Goal: Information Seeking & Learning: Learn about a topic

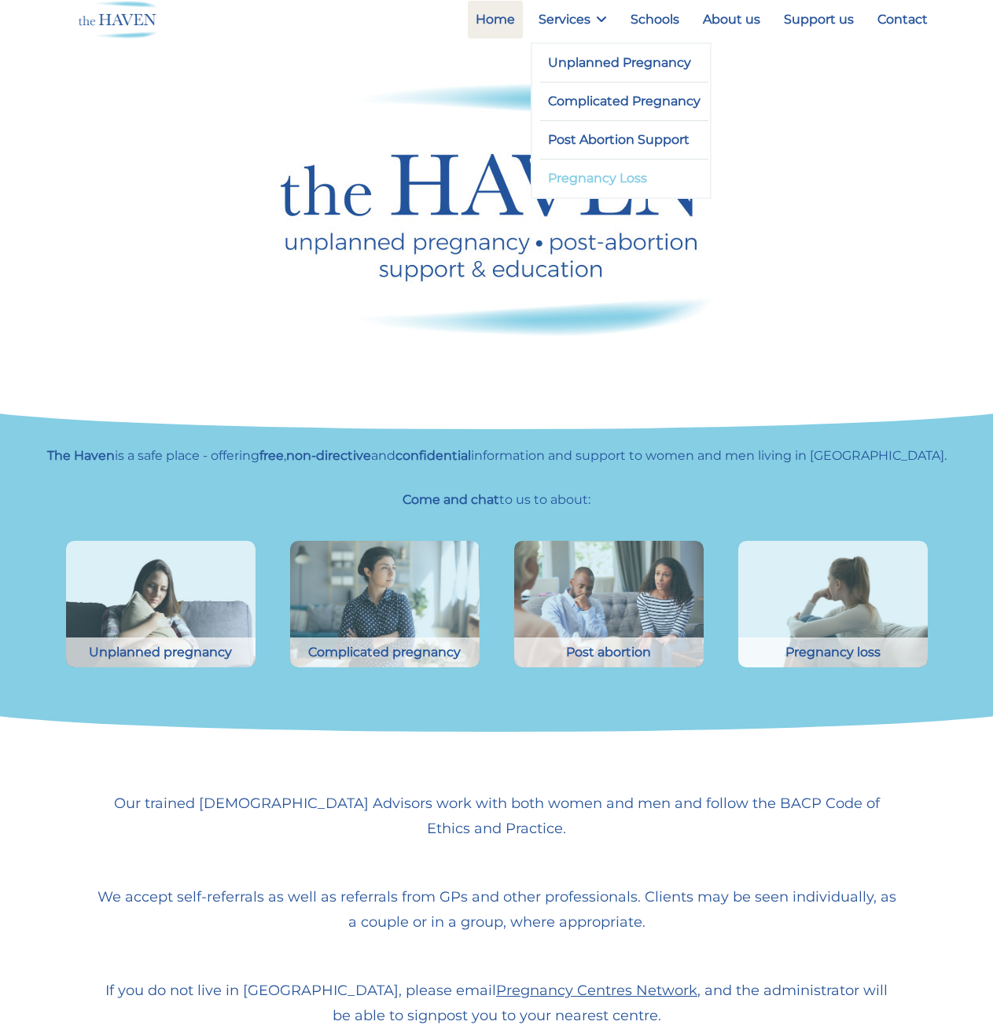
click at [605, 184] on link "Pregnancy Loss" at bounding box center [624, 179] width 169 height 38
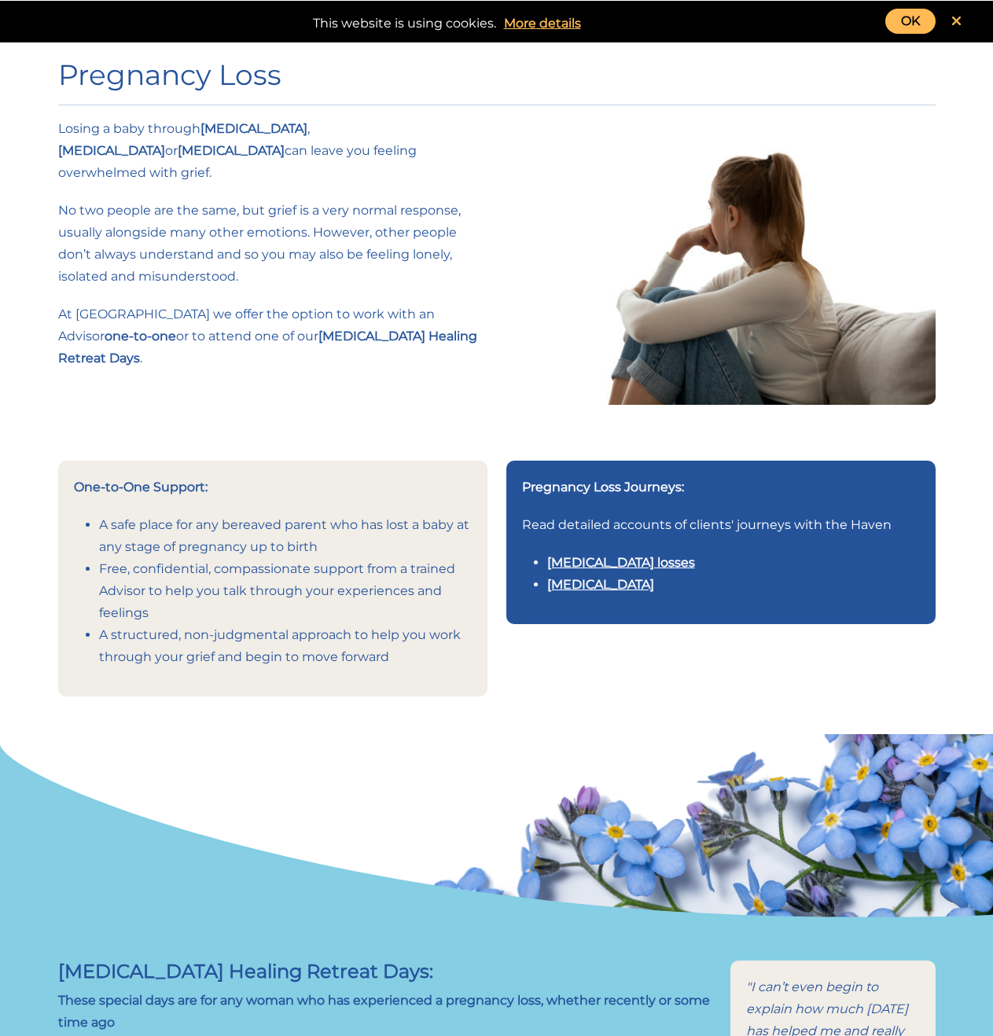
click at [602, 555] on link "Multiple pregnancy losses" at bounding box center [621, 562] width 148 height 15
click at [584, 577] on link "Stillbirth" at bounding box center [600, 584] width 107 height 15
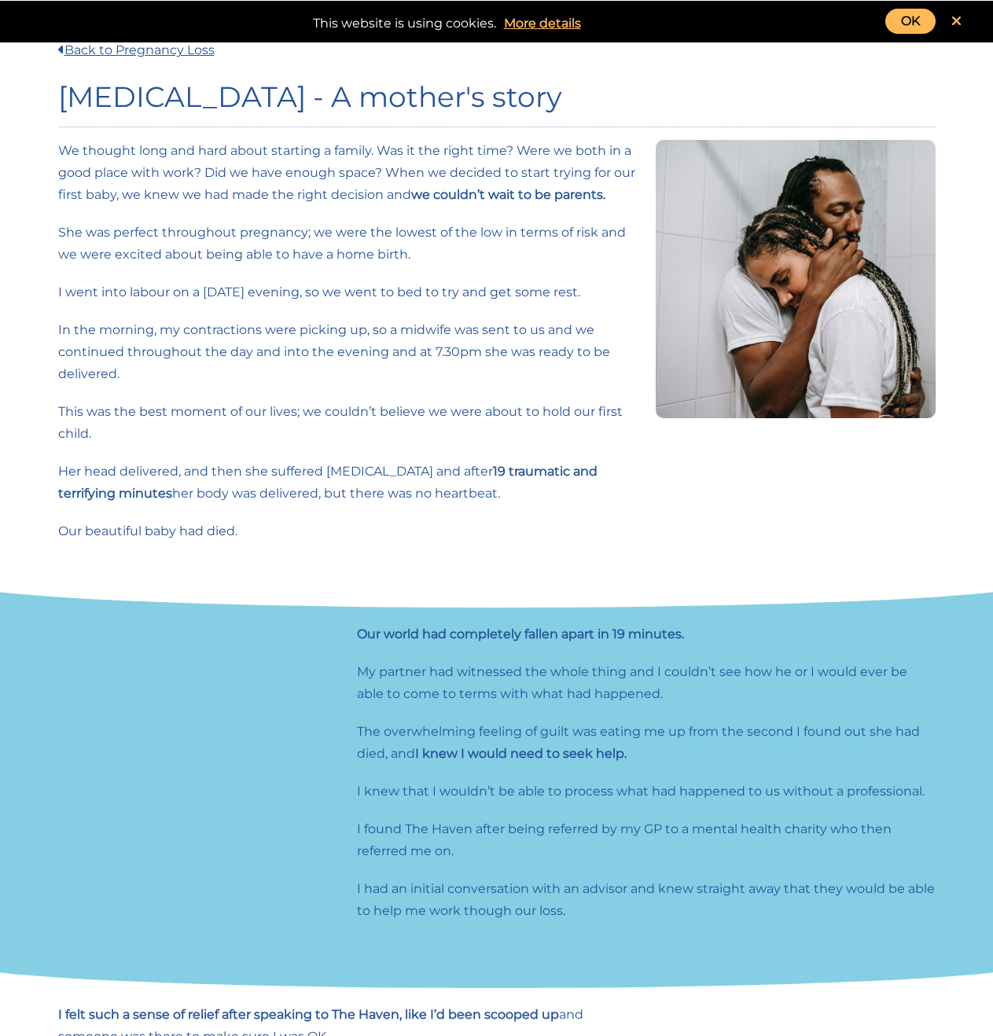
click at [778, 545] on div at bounding box center [795, 349] width 299 height 418
click at [464, 512] on div "We thought long and hard about starting a family. Was it the right time? Were w…" at bounding box center [348, 349] width 598 height 418
click at [921, 24] on link "OK" at bounding box center [910, 21] width 50 height 25
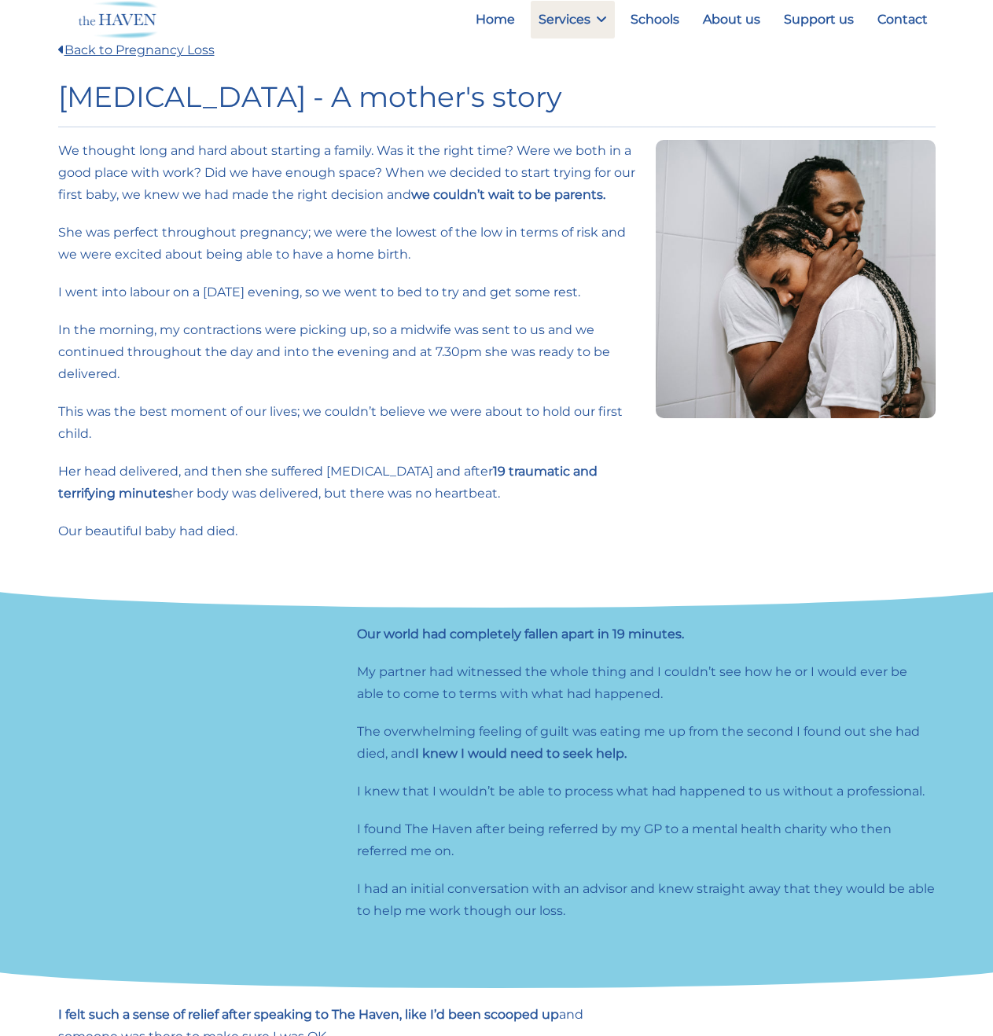
click at [537, 418] on p "This was the best moment of our lives; we couldn’t believe we were about to hol…" at bounding box center [347, 423] width 579 height 44
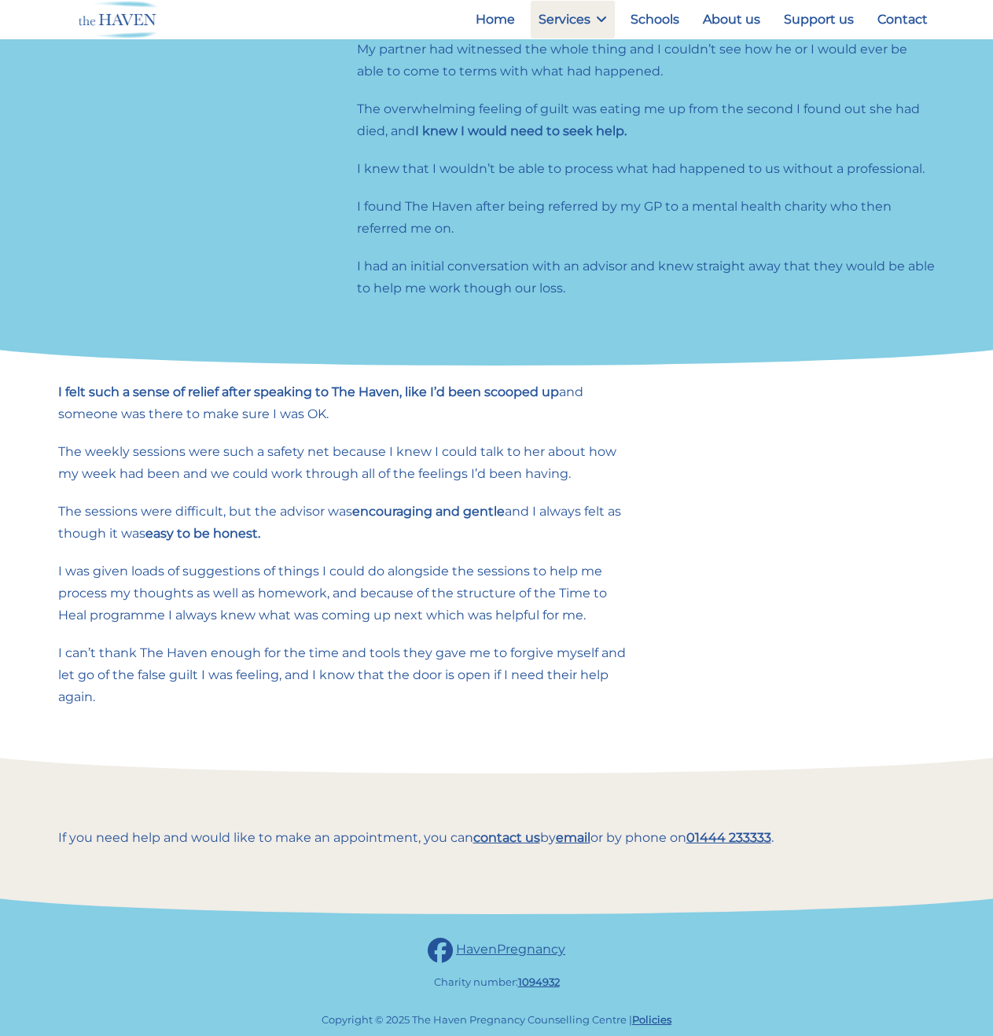
scroll to position [635, 0]
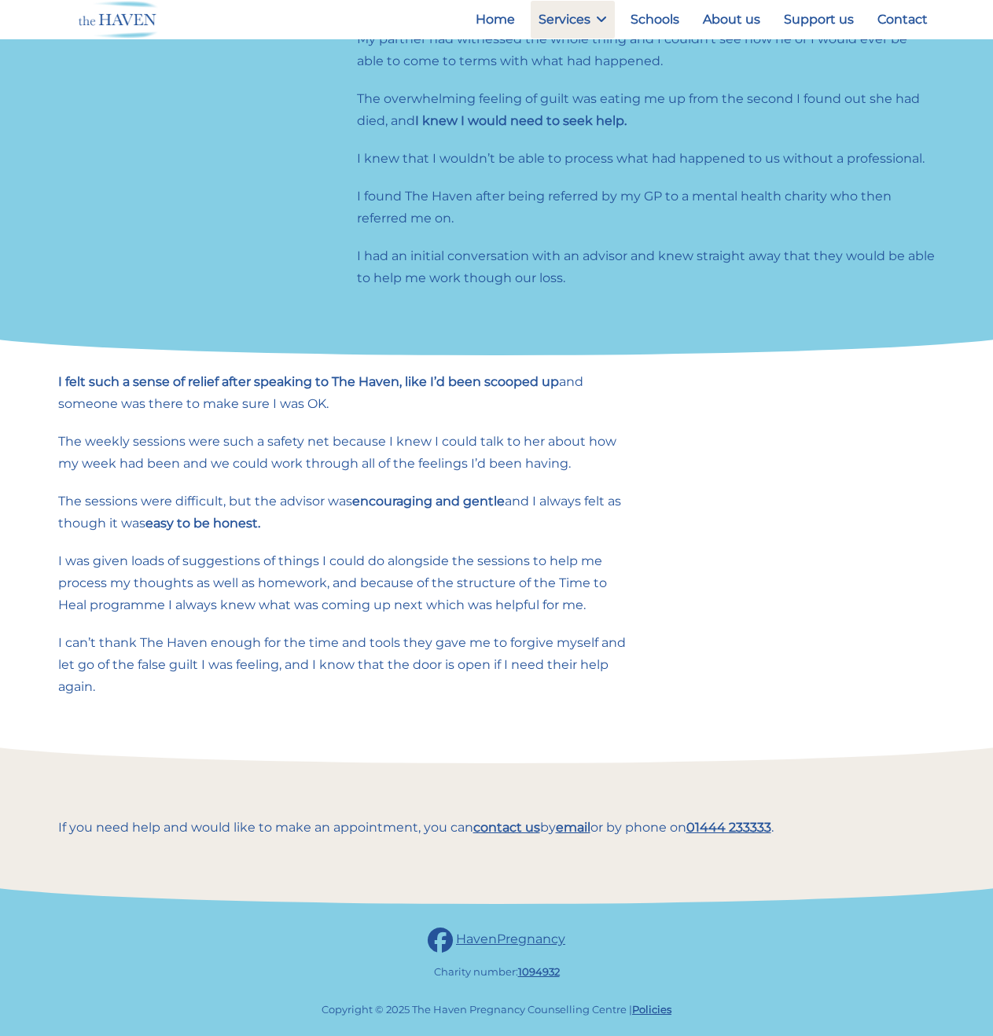
click at [751, 662] on div at bounding box center [795, 542] width 299 height 343
click at [623, 483] on div "I felt such a sense of relief after speaking to The Haven, like I’d been scoope…" at bounding box center [348, 542] width 598 height 343
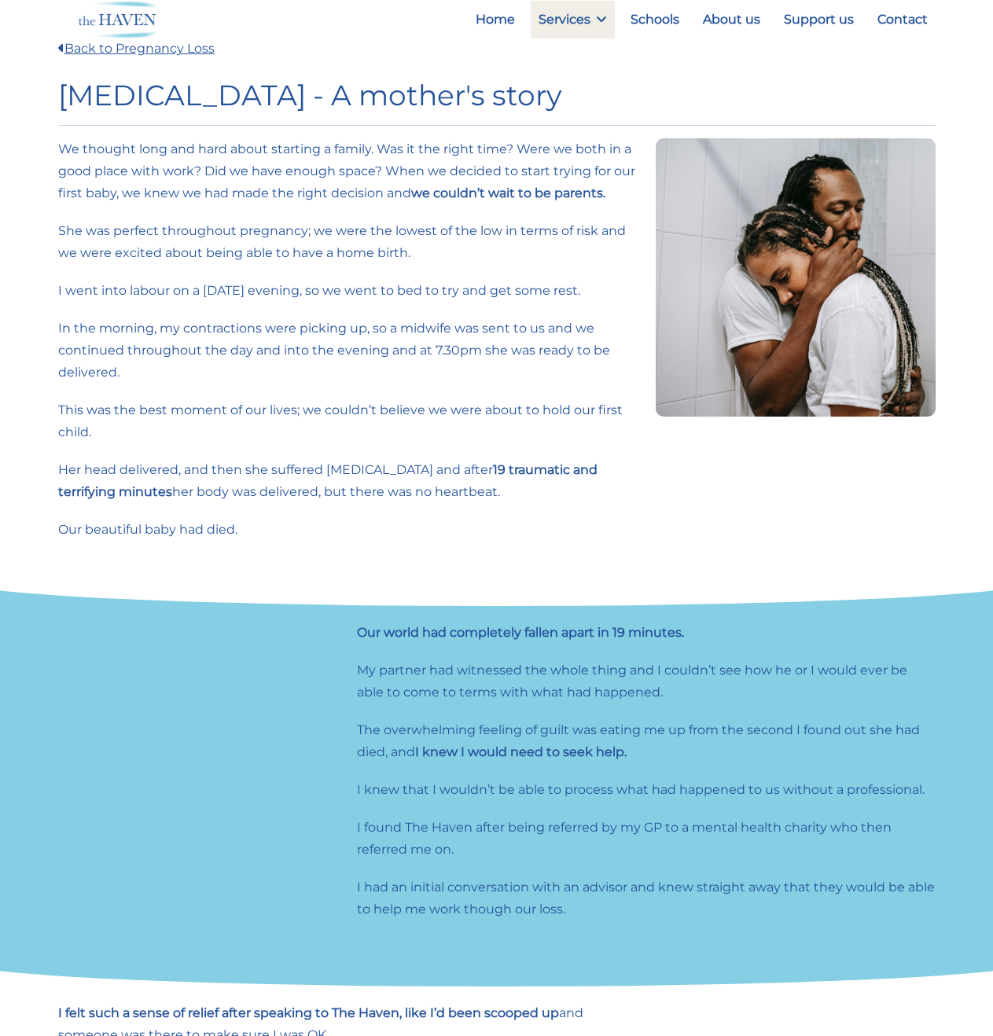
scroll to position [0, 0]
